Goal: Task Accomplishment & Management: Complete application form

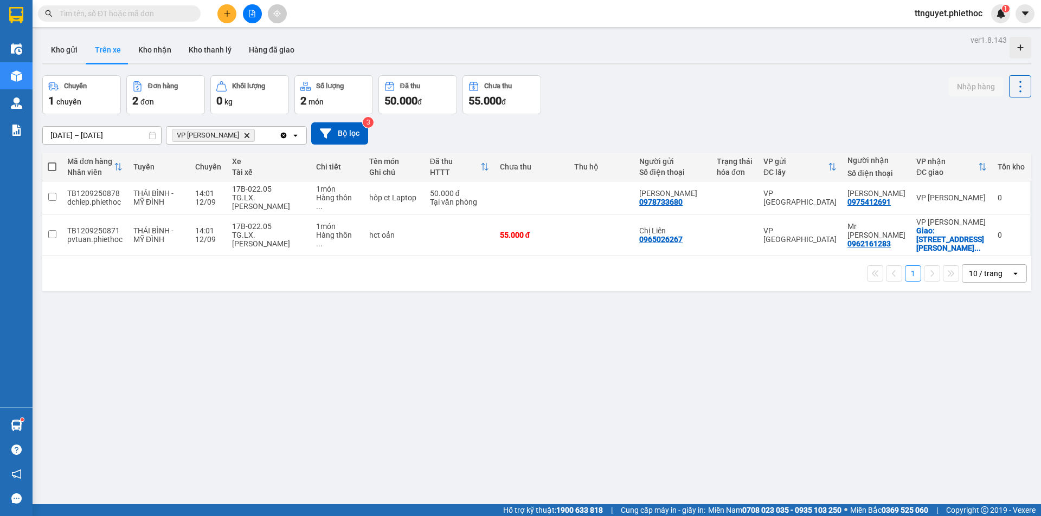
click at [62, 45] on button "Kho gửi" at bounding box center [64, 50] width 44 height 26
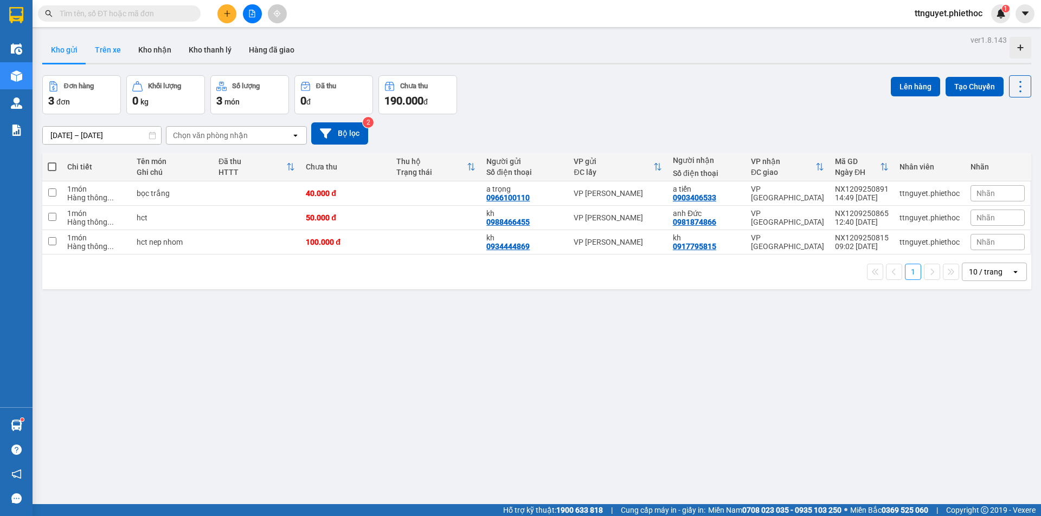
click at [107, 49] on button "Trên xe" at bounding box center [107, 50] width 43 height 26
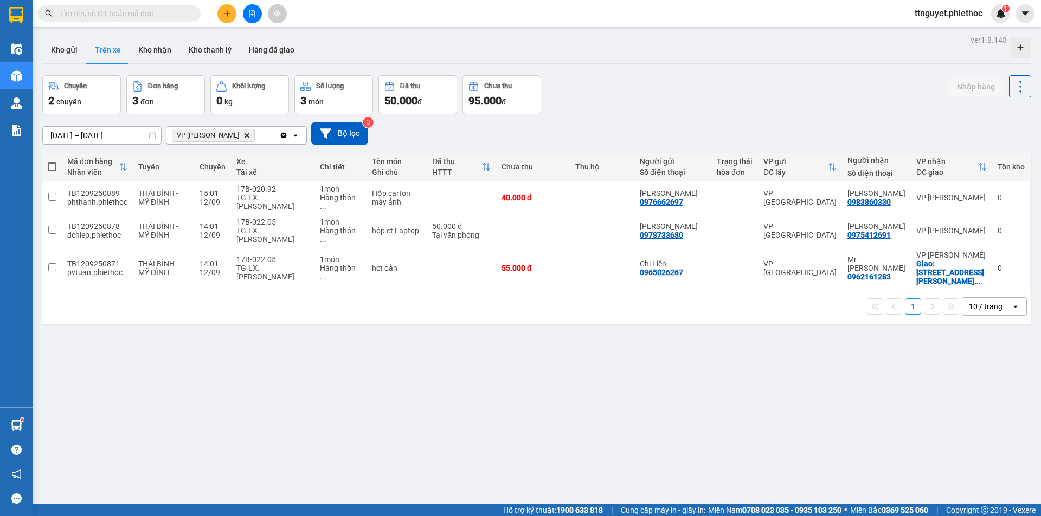
click at [224, 13] on icon "plus" at bounding box center [227, 14] width 8 height 8
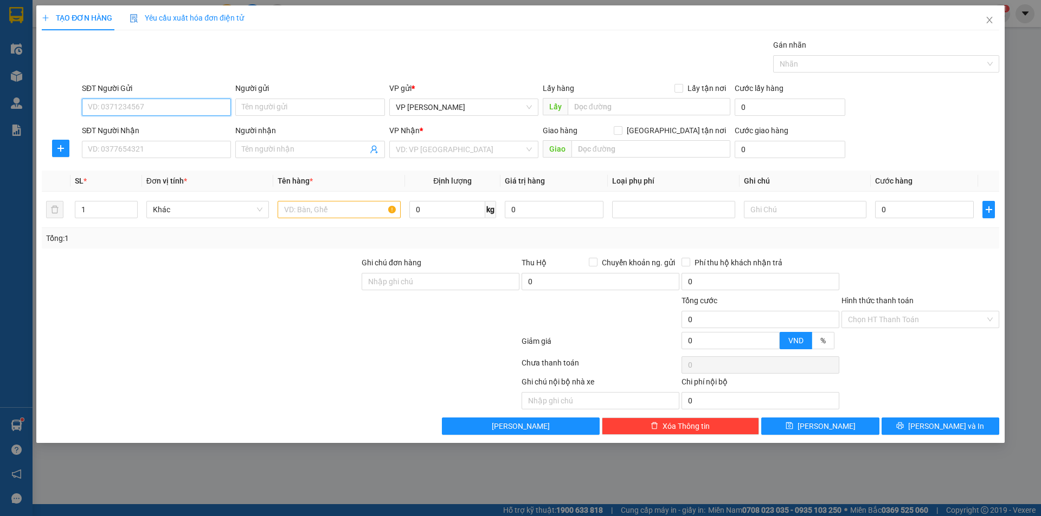
click at [119, 107] on input "SĐT Người Gửi" at bounding box center [156, 107] width 149 height 17
type input "0961730892"
click at [238, 95] on div "Người gửi" at bounding box center [309, 90] width 149 height 16
click at [270, 111] on input "Người gửi" at bounding box center [309, 107] width 149 height 17
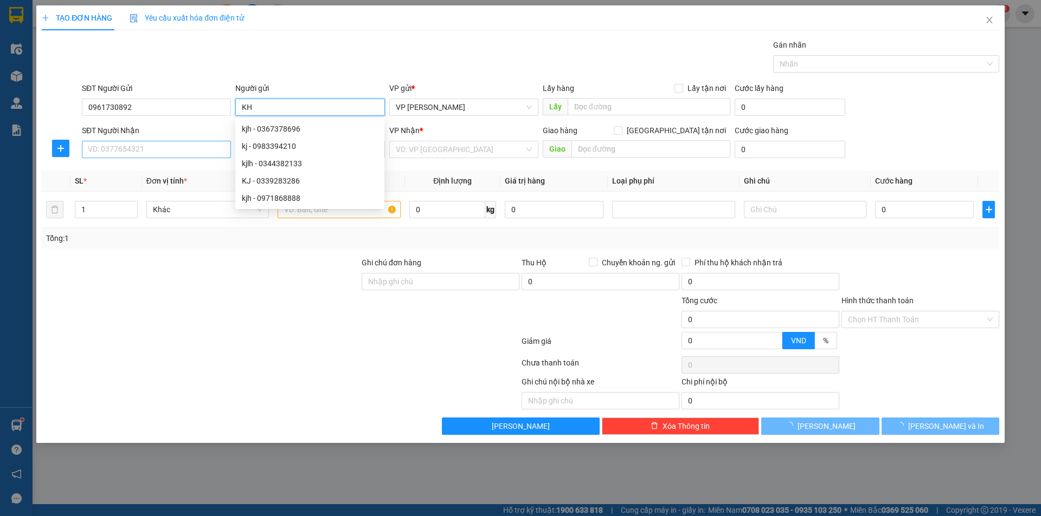
type input "KH"
click at [166, 145] on input "SĐT Người Nhận" at bounding box center [156, 149] width 149 height 17
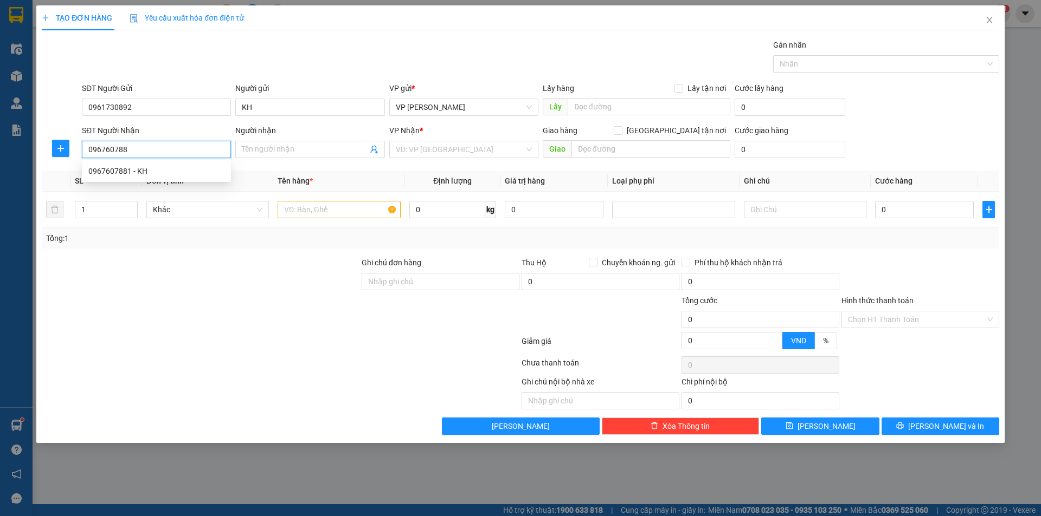
type input "0967607881"
click at [151, 170] on div "0967607881 - KH" at bounding box center [156, 171] width 136 height 12
type input "KH"
type input "Cổng [PERSON_NAME]"
type input "5.000"
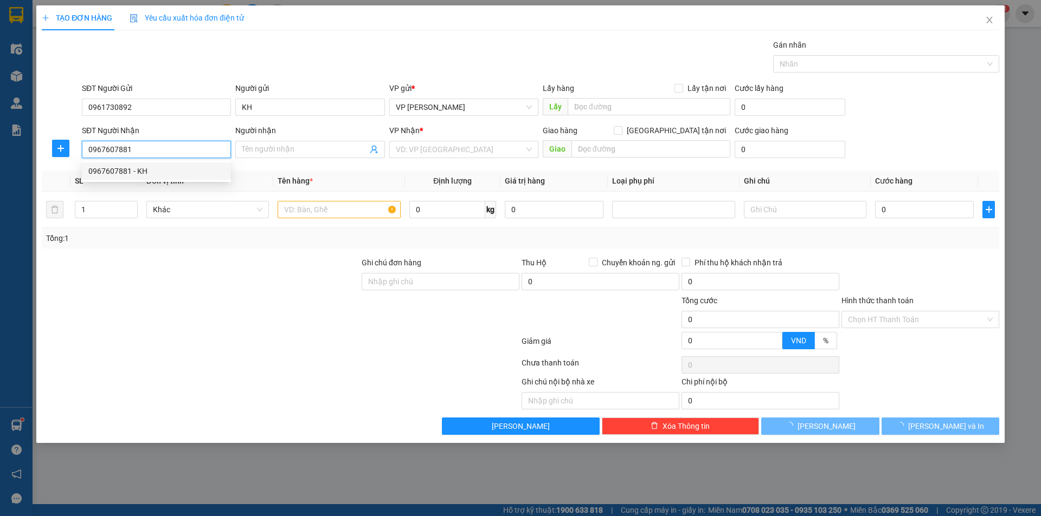
type input "5.000"
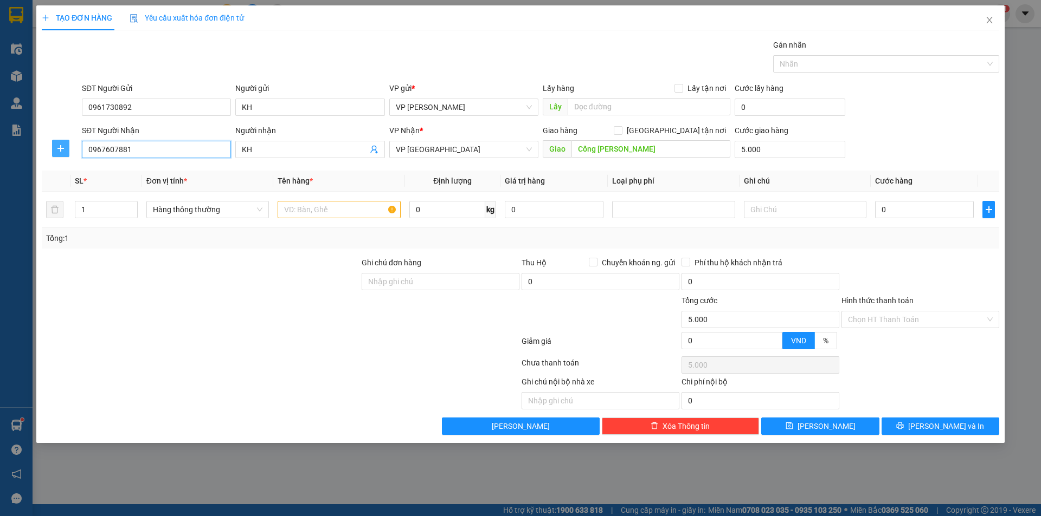
type input "0967607881"
click at [61, 146] on icon "plus" at bounding box center [60, 148] width 1 height 7
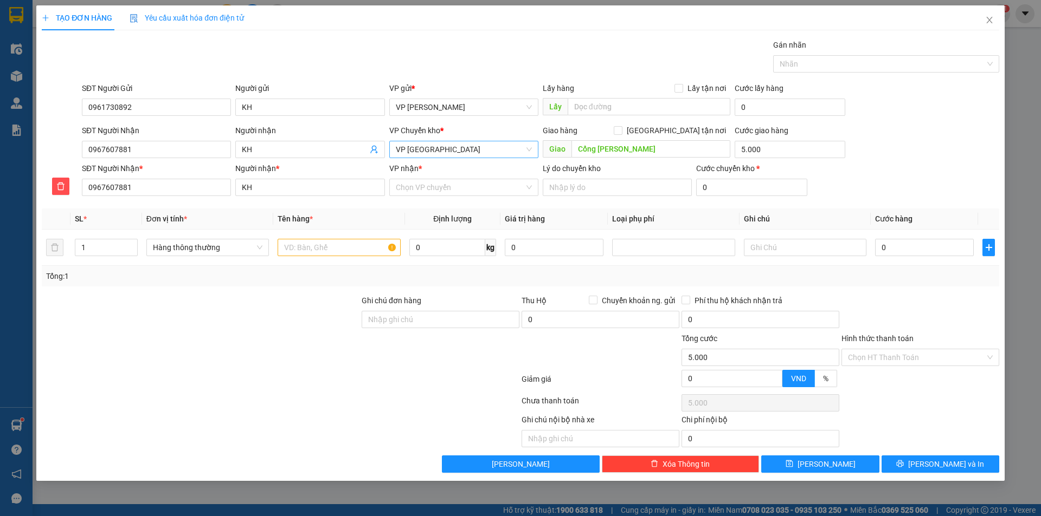
click at [468, 150] on span "VP [GEOGRAPHIC_DATA]" at bounding box center [464, 149] width 136 height 16
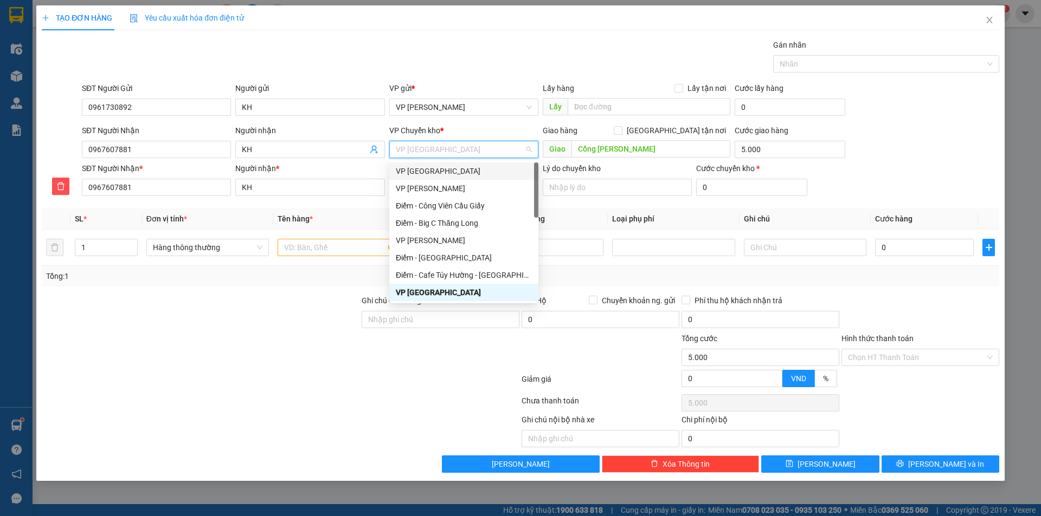
click at [455, 171] on div "VP [GEOGRAPHIC_DATA]" at bounding box center [464, 171] width 136 height 12
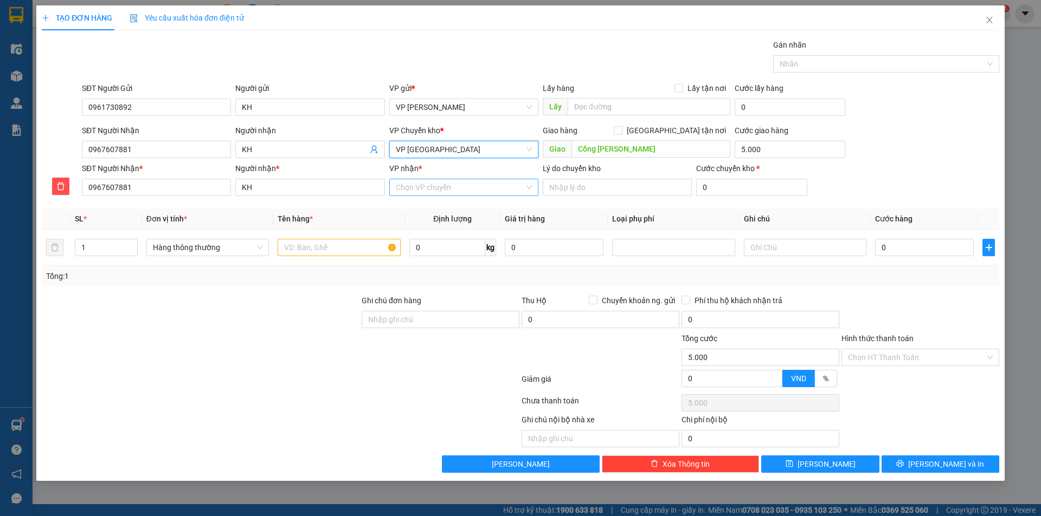
click at [436, 188] on input "VP nhận *" at bounding box center [460, 187] width 128 height 16
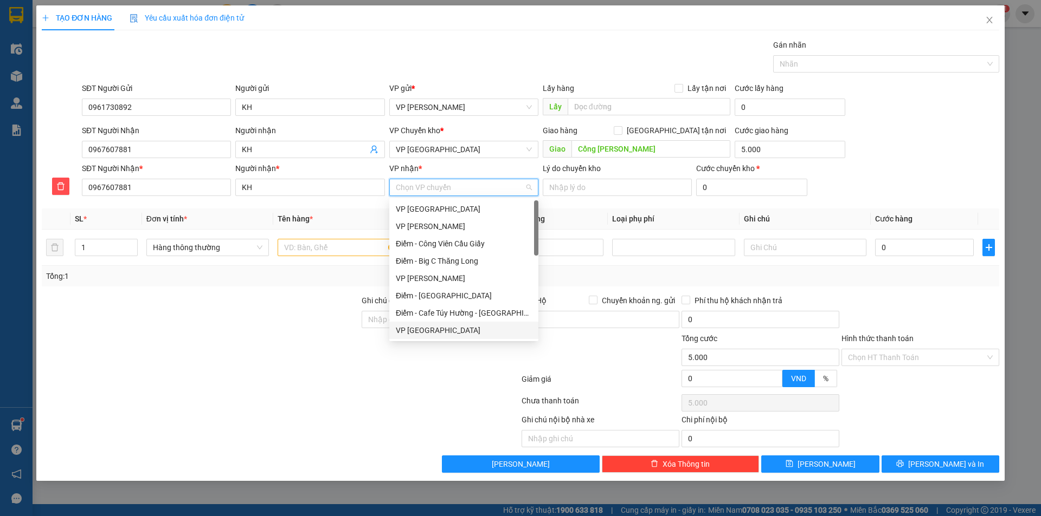
drag, startPoint x: 399, startPoint y: 330, endPoint x: 377, endPoint y: 282, distance: 52.6
click at [399, 330] on div "VP [GEOGRAPHIC_DATA]" at bounding box center [464, 331] width 136 height 12
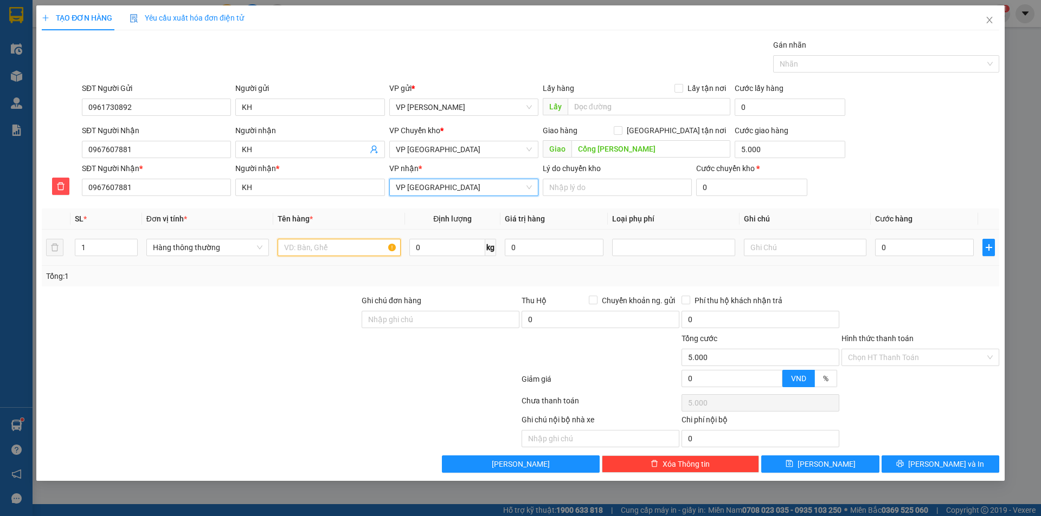
click at [335, 248] on input "text" at bounding box center [338, 247] width 122 height 17
type input "TUI TRẮNG THUỐC NHUỘN TOC"
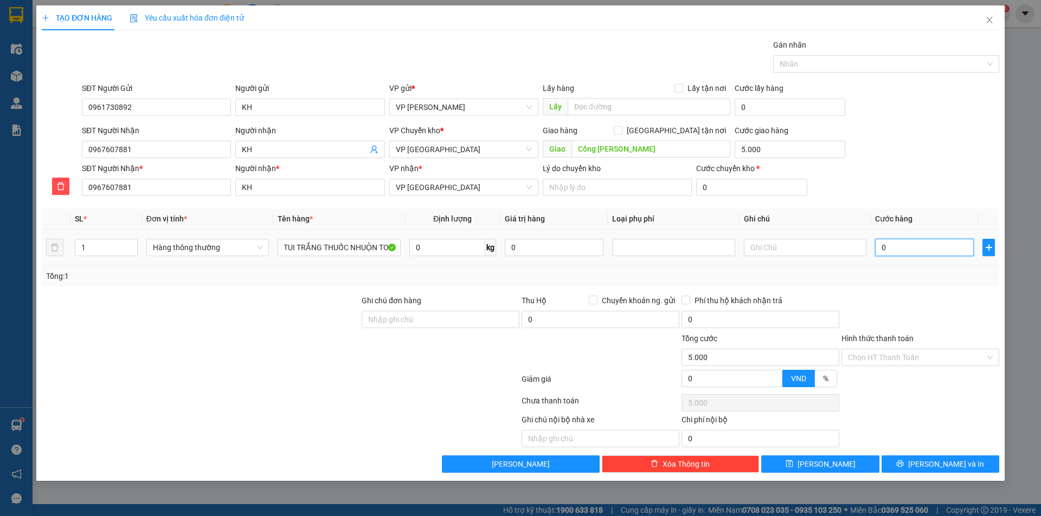
scroll to position [0, 0]
click at [890, 254] on input "0" at bounding box center [924, 247] width 99 height 17
type input "03"
type input "5.003"
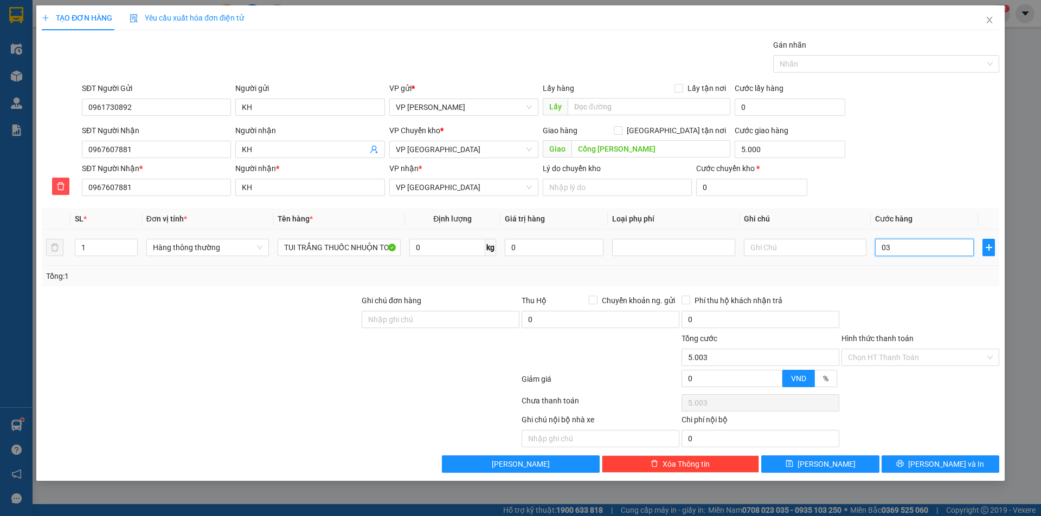
type input "030"
type input "5.030"
type input "30.000"
type input "35.000"
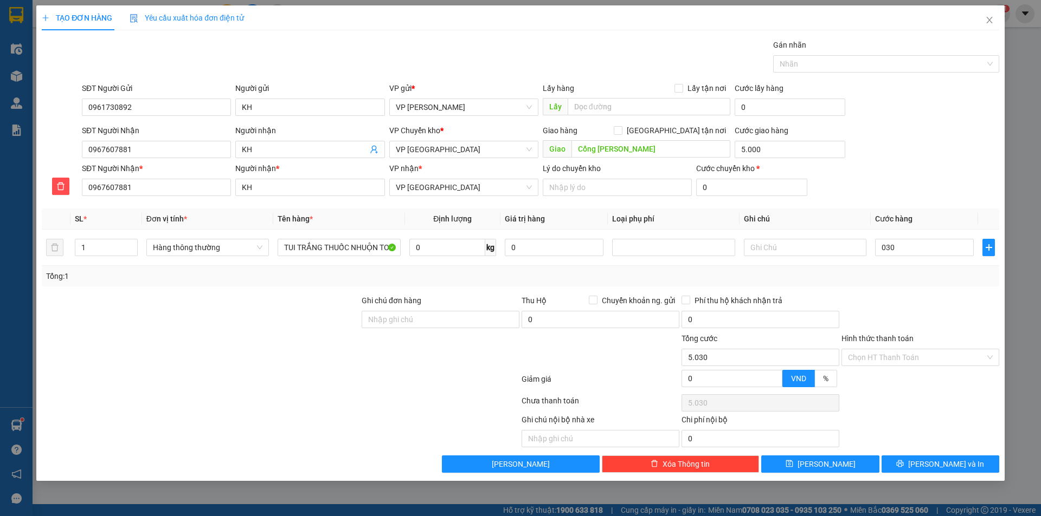
type input "35.000"
click at [915, 299] on div at bounding box center [920, 314] width 160 height 38
click at [918, 468] on button "[PERSON_NAME] và In" at bounding box center [940, 464] width 118 height 17
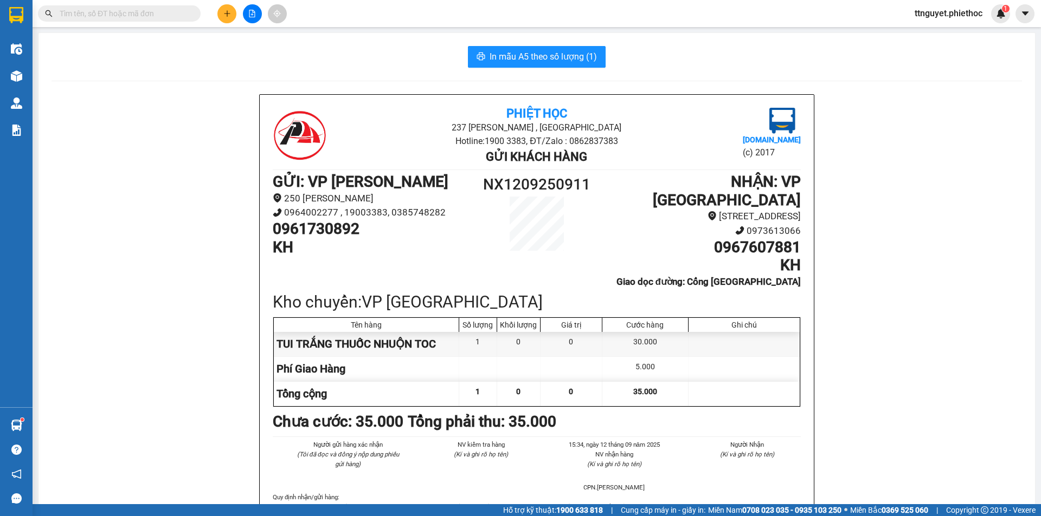
click at [231, 13] on button at bounding box center [226, 13] width 19 height 19
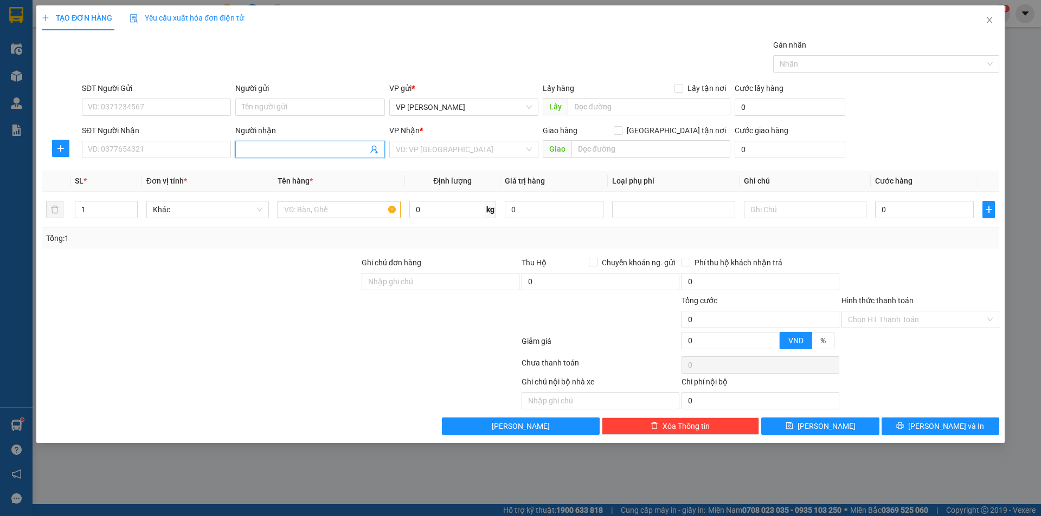
click at [275, 152] on input "Người nhận" at bounding box center [304, 150] width 125 height 12
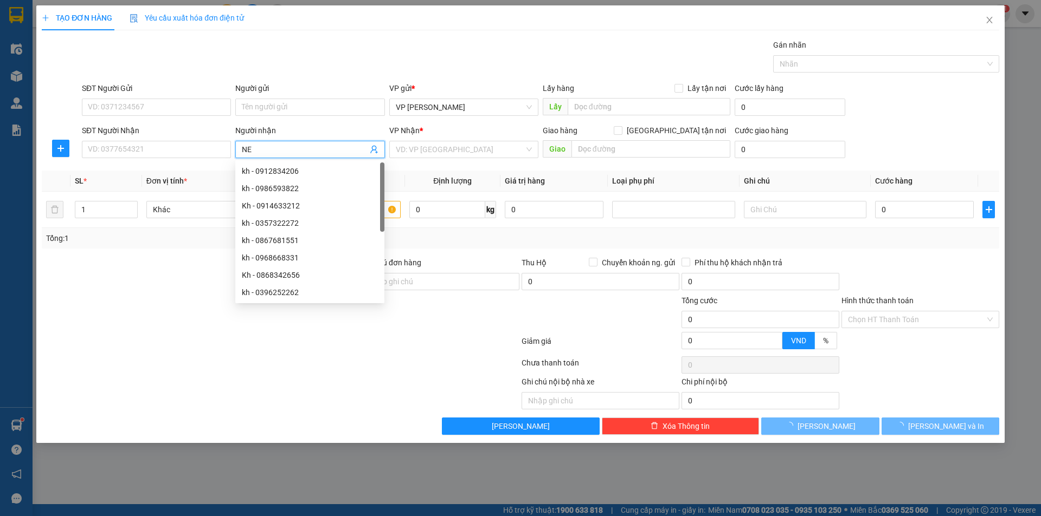
type input "NEW"
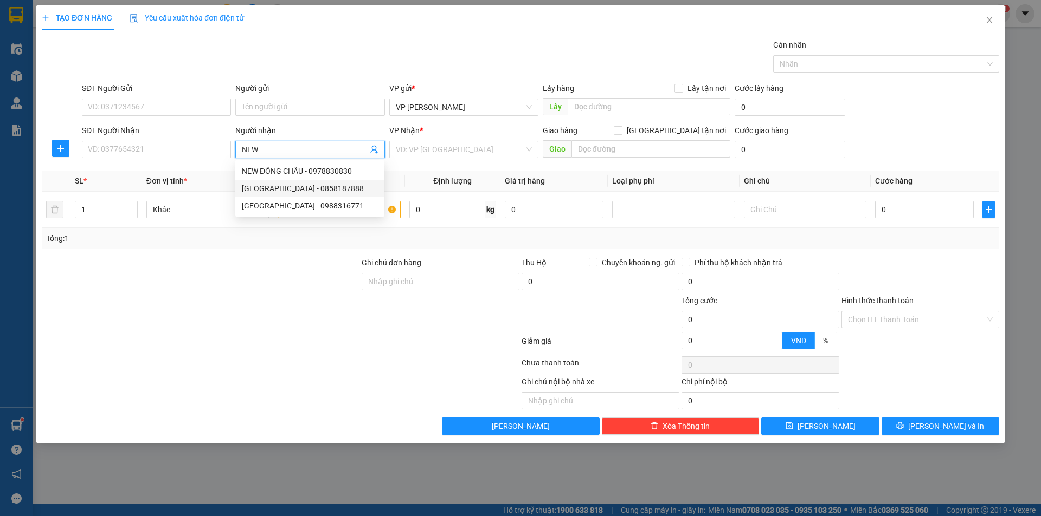
click at [259, 180] on div "[GEOGRAPHIC_DATA] - 0858187888" at bounding box center [309, 188] width 149 height 17
type input "0858187888"
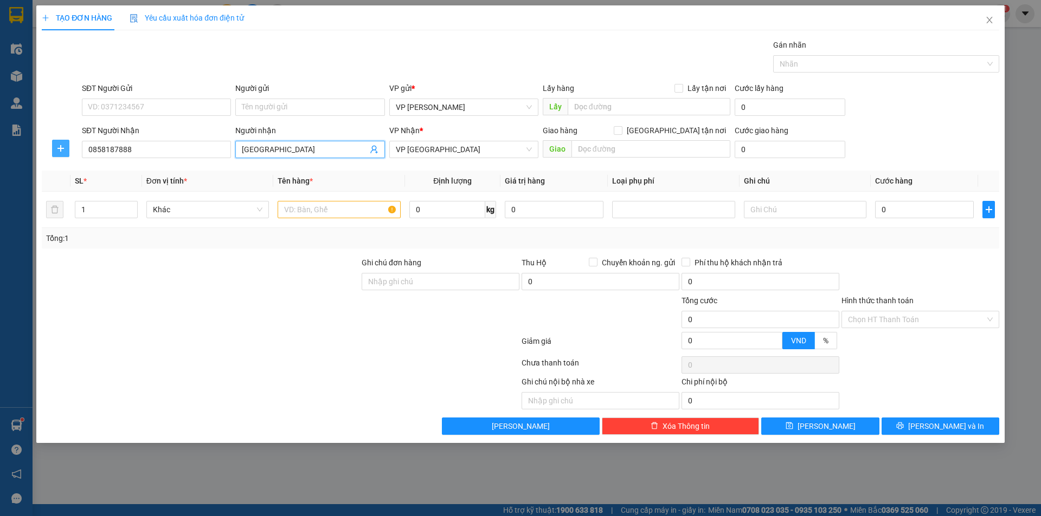
type input "[GEOGRAPHIC_DATA]"
click at [67, 148] on span "plus" at bounding box center [61, 148] width 16 height 9
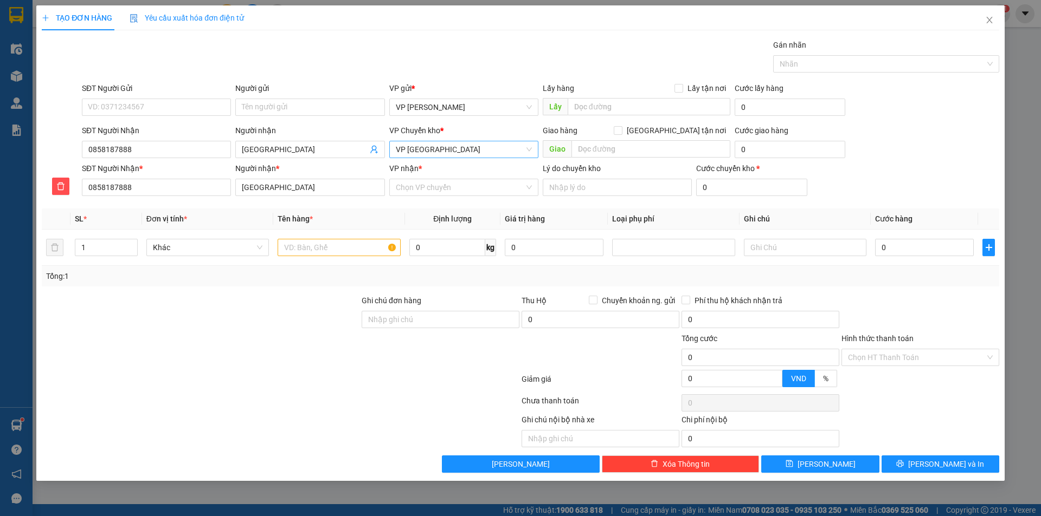
click at [438, 151] on span "VP [GEOGRAPHIC_DATA]" at bounding box center [464, 149] width 136 height 16
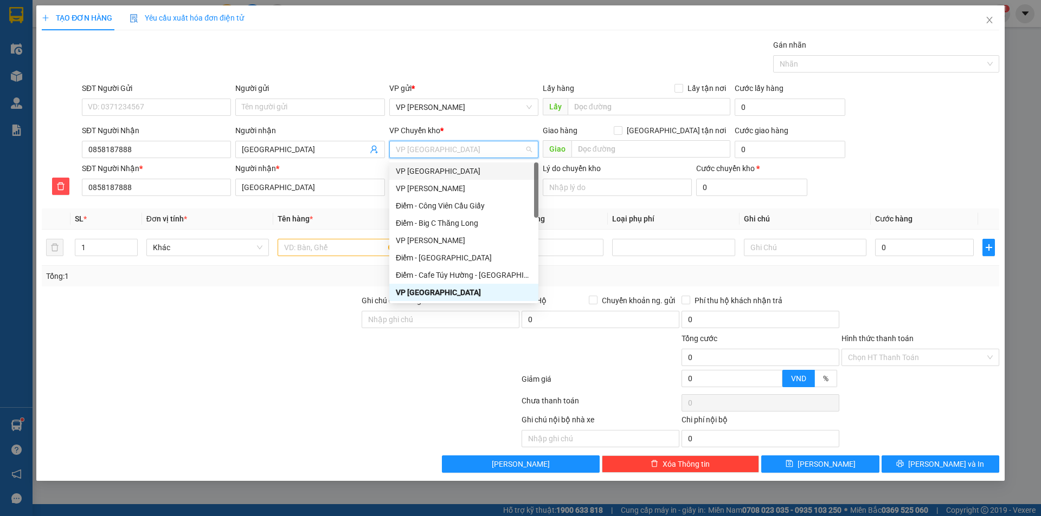
click at [440, 168] on div "VP [GEOGRAPHIC_DATA]" at bounding box center [464, 171] width 136 height 12
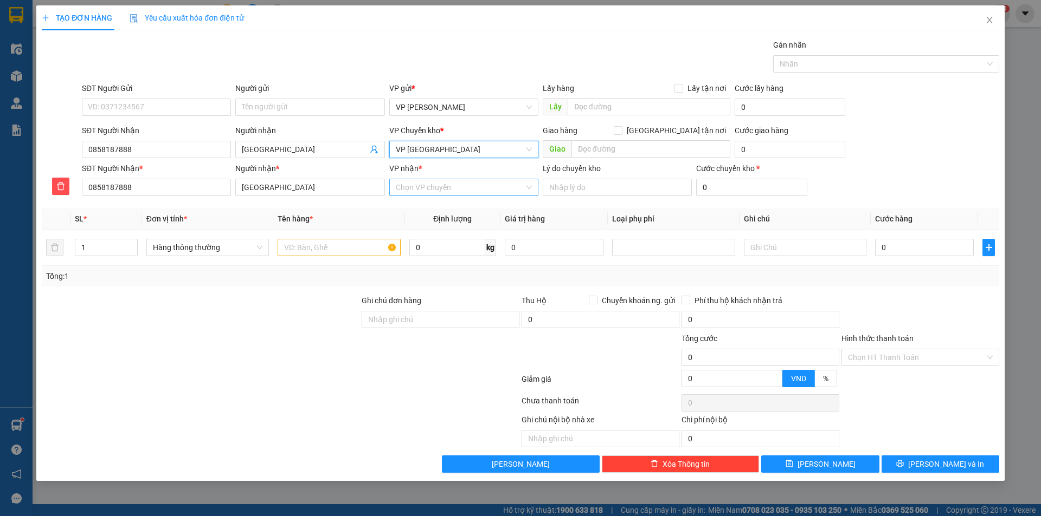
click at [435, 193] on input "VP nhận *" at bounding box center [460, 187] width 128 height 16
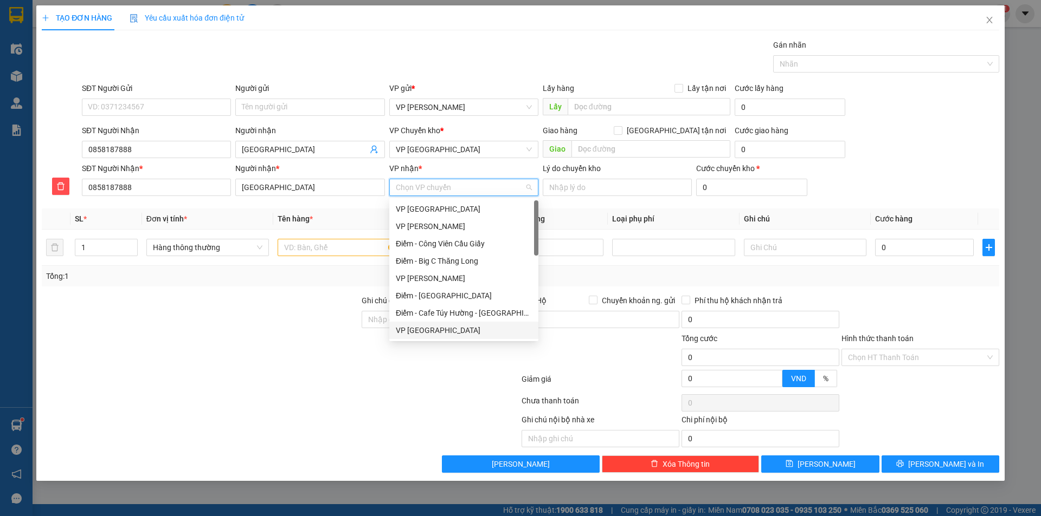
drag, startPoint x: 445, startPoint y: 332, endPoint x: 305, endPoint y: 215, distance: 182.4
click at [444, 330] on div "VP [GEOGRAPHIC_DATA]" at bounding box center [464, 331] width 136 height 12
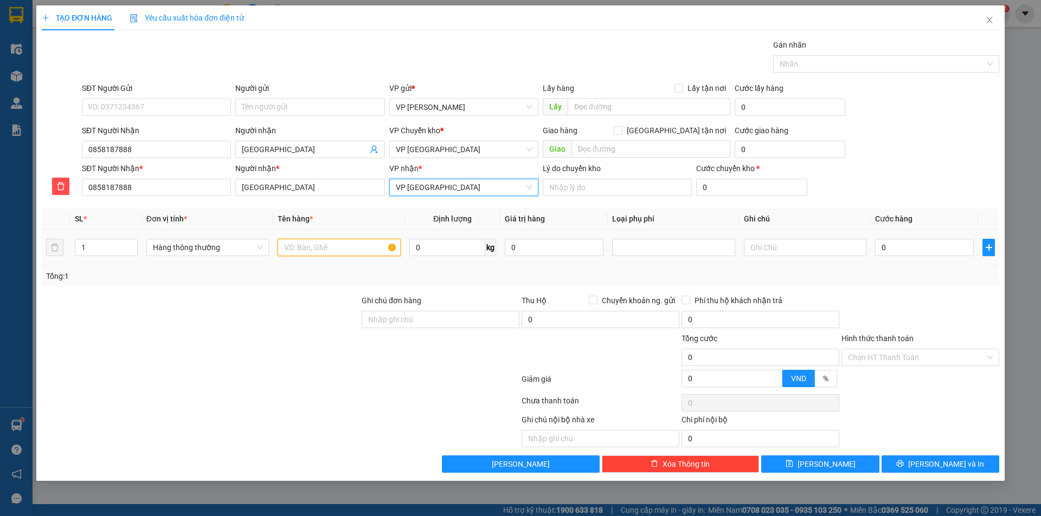
click at [314, 246] on input "text" at bounding box center [338, 247] width 122 height 17
type input "THÙNG XOP CUA"
click at [435, 243] on input "0" at bounding box center [447, 247] width 76 height 17
type input "13"
click at [278, 297] on div at bounding box center [201, 314] width 320 height 38
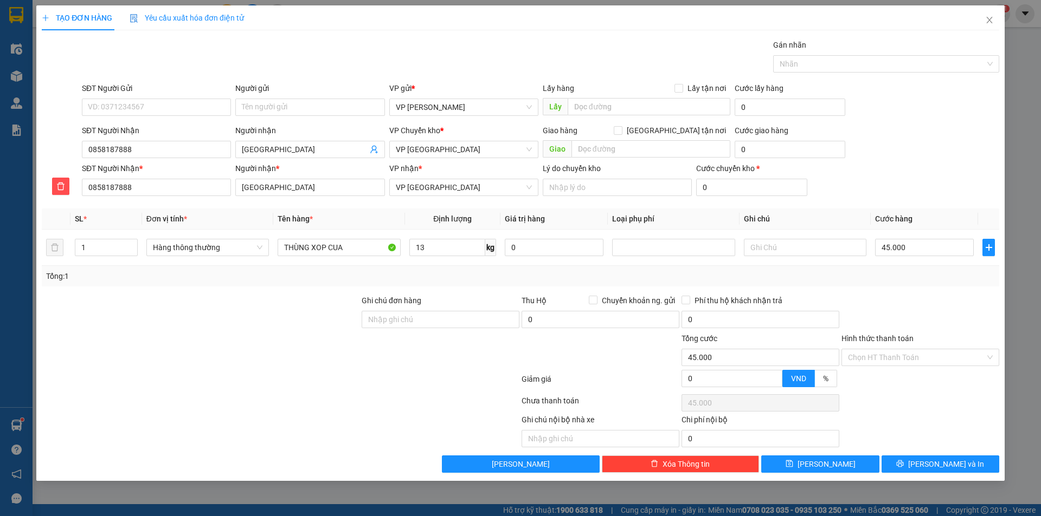
type input "45.000"
click at [940, 467] on span "[PERSON_NAME] và In" at bounding box center [946, 465] width 76 height 12
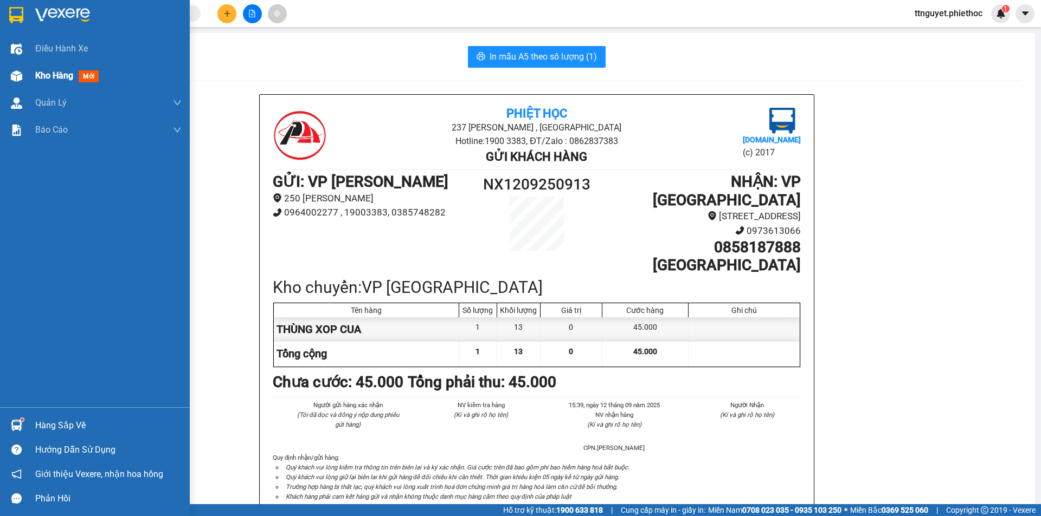
click at [27, 71] on div "Kho hàng mới" at bounding box center [95, 75] width 190 height 27
